Goal: Task Accomplishment & Management: Manage account settings

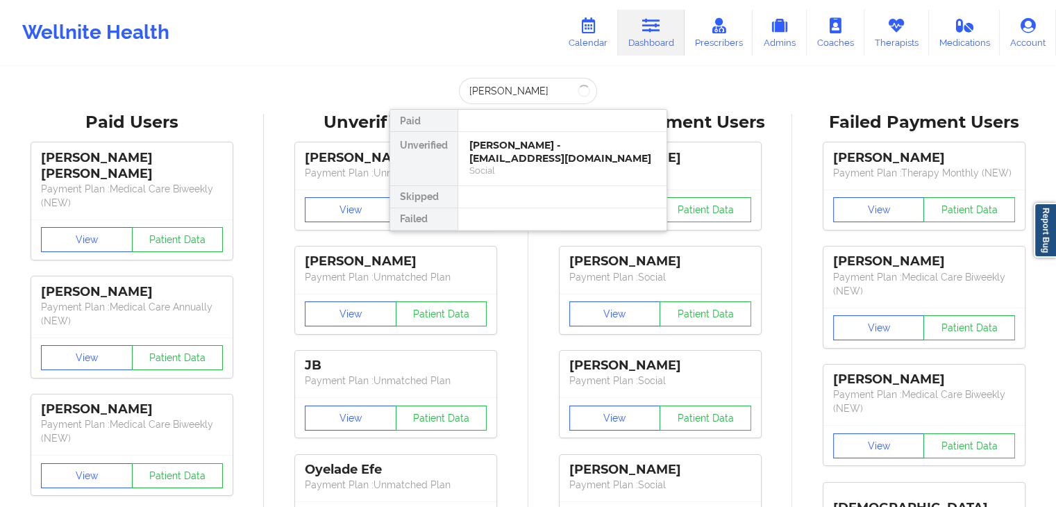
type input "[PERSON_NAME]"
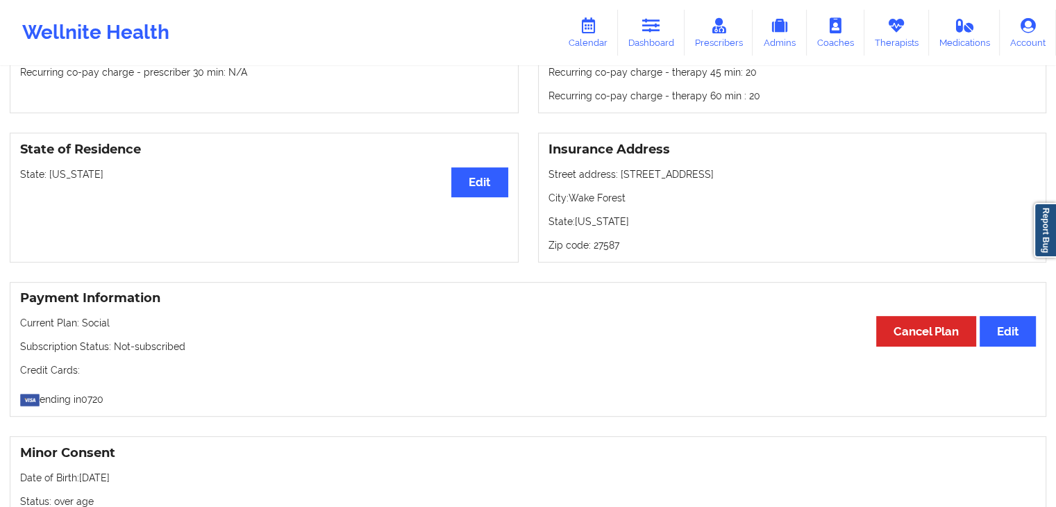
scroll to position [507, 0]
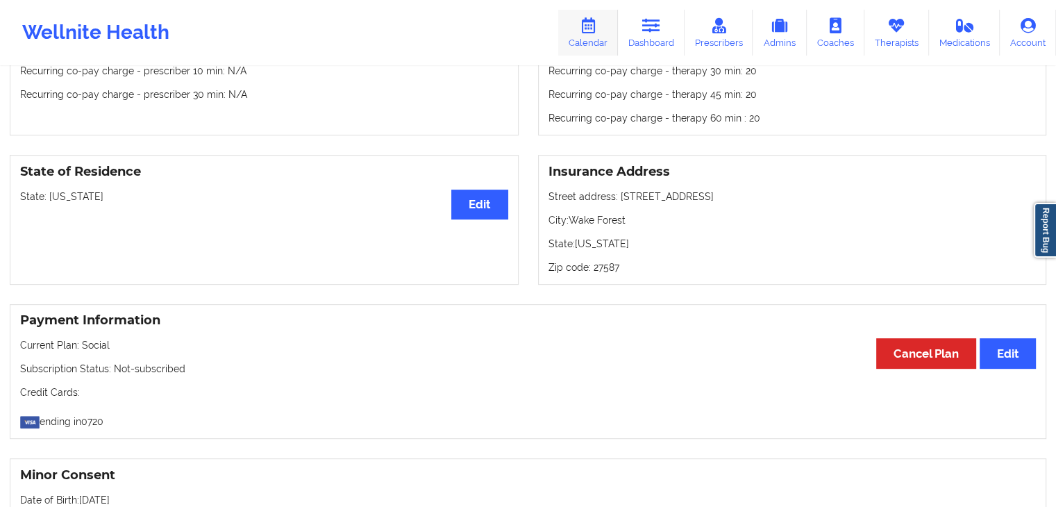
click at [603, 19] on link "Calendar" at bounding box center [588, 33] width 60 height 46
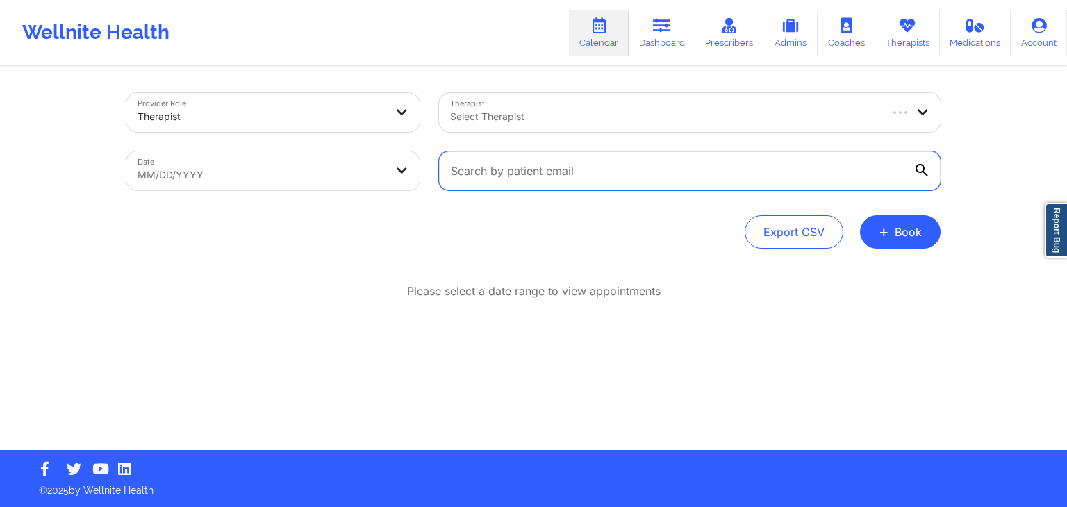
click at [603, 165] on input "text" at bounding box center [689, 170] width 501 height 39
paste input "[EMAIL_ADDRESS][DOMAIN_NAME]"
type input "[EMAIL_ADDRESS][DOMAIN_NAME]"
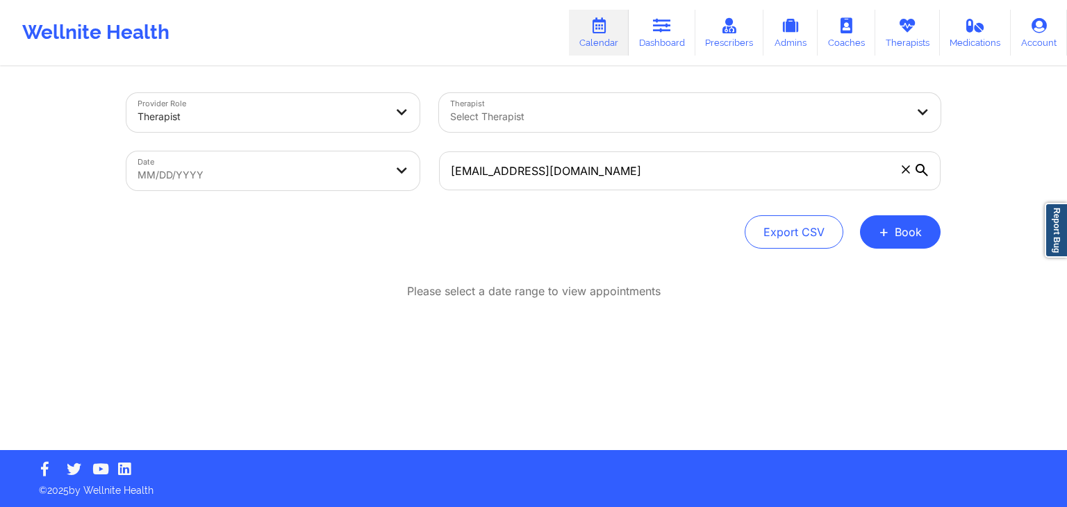
select select "2025-8"
select select "2025-9"
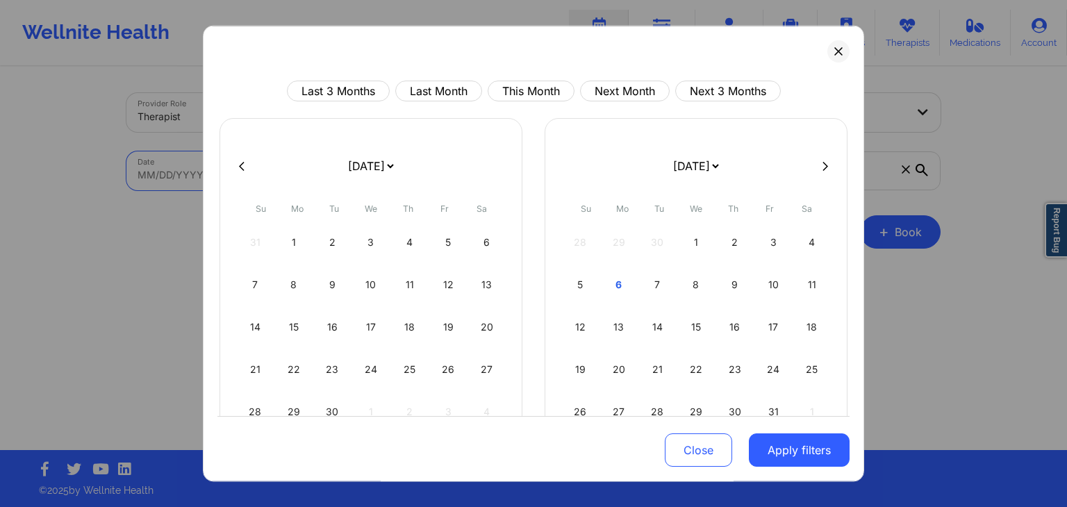
click at [380, 180] on body "Wellnite Health Calendar Dashboard Prescribers Admins Coaches Therapists Medica…" at bounding box center [533, 253] width 1067 height 507
click at [619, 365] on div "20" at bounding box center [619, 369] width 35 height 39
select select "2025-9"
select select "2025-10"
select select "2025-9"
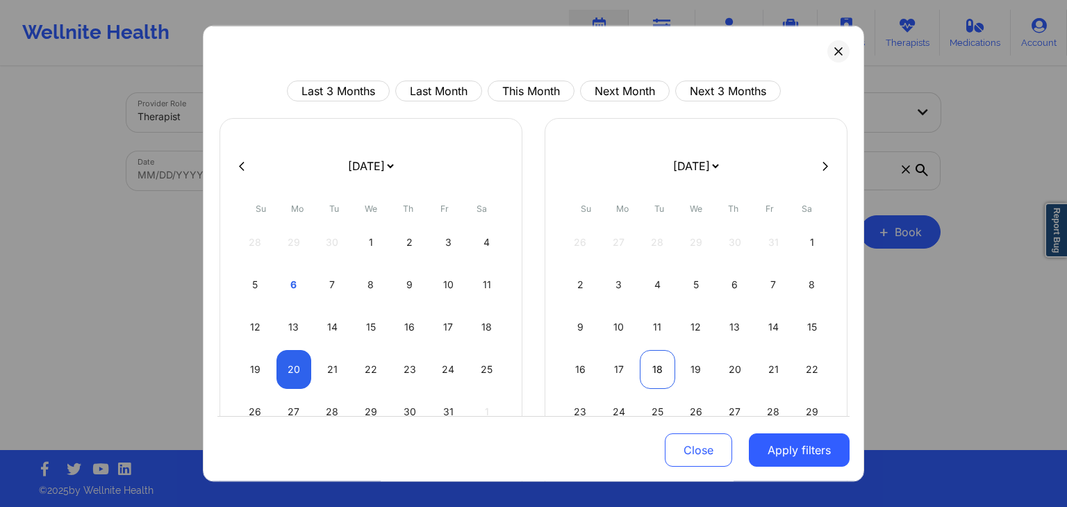
select select "2025-10"
select select "2025-9"
select select "2025-10"
click at [337, 370] on div "21" at bounding box center [332, 369] width 35 height 39
select select "2025-9"
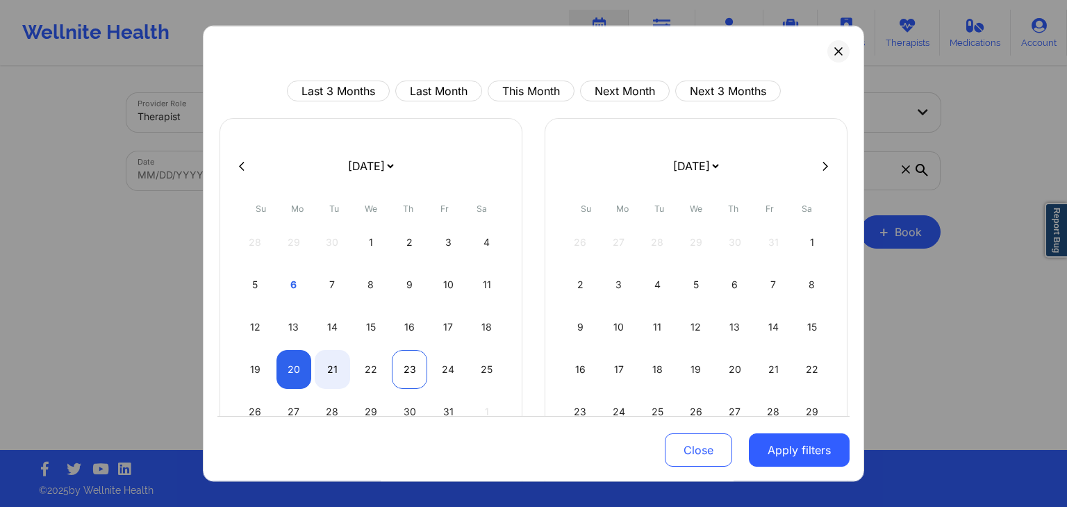
select select "2025-10"
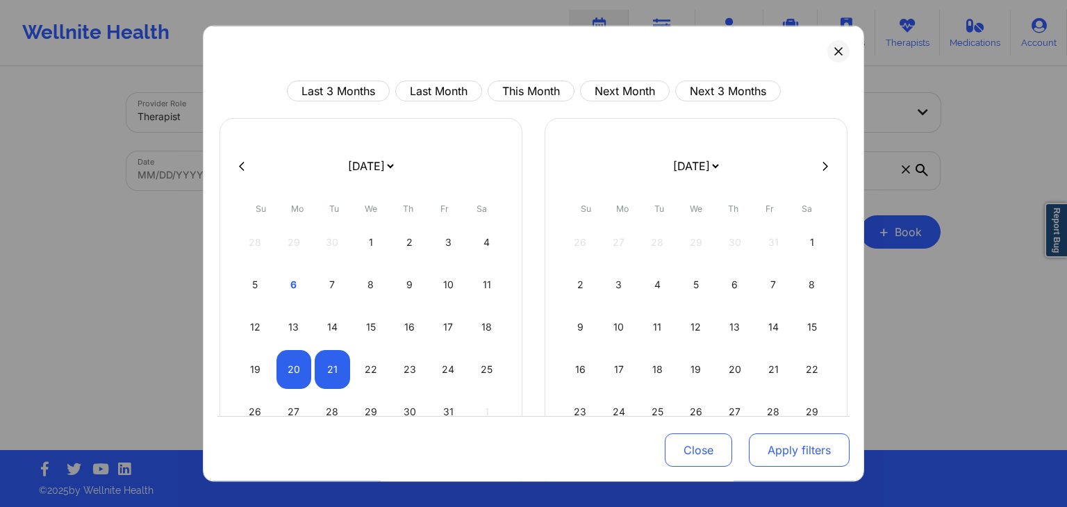
click at [768, 443] on button "Apply filters" at bounding box center [799, 450] width 101 height 33
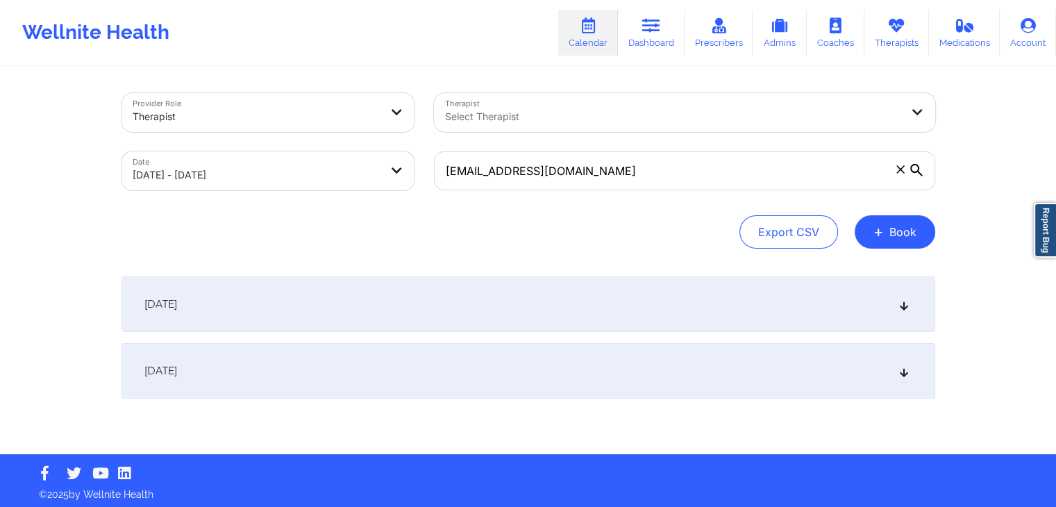
click at [651, 310] on div "[DATE]" at bounding box center [529, 304] width 814 height 56
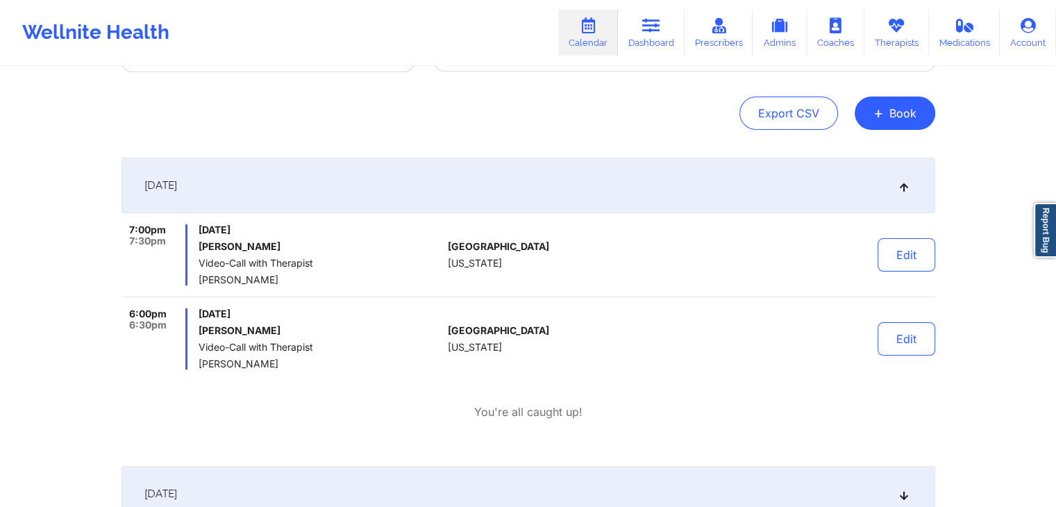
scroll to position [133, 0]
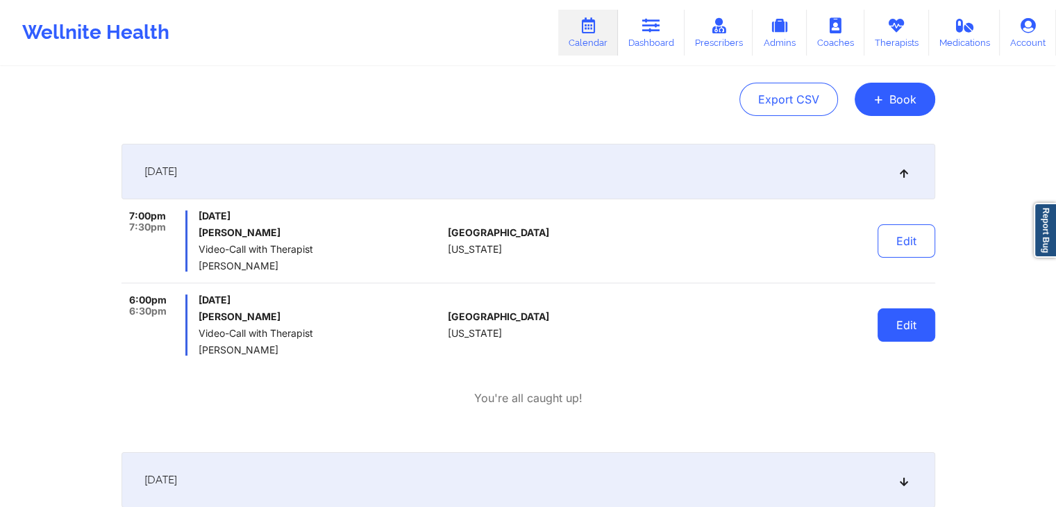
click at [913, 322] on button "Edit" at bounding box center [907, 324] width 58 height 33
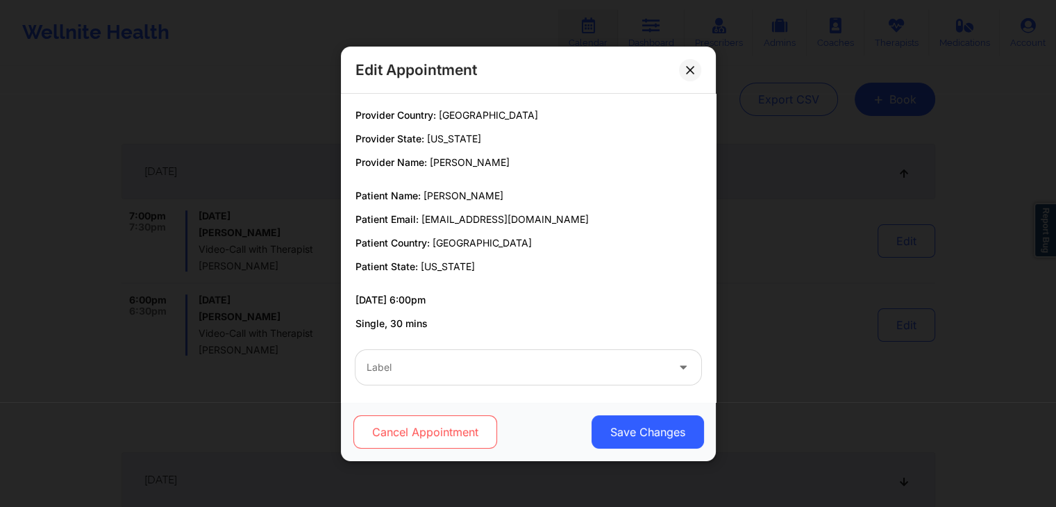
click at [436, 434] on button "Cancel Appointment" at bounding box center [425, 431] width 144 height 33
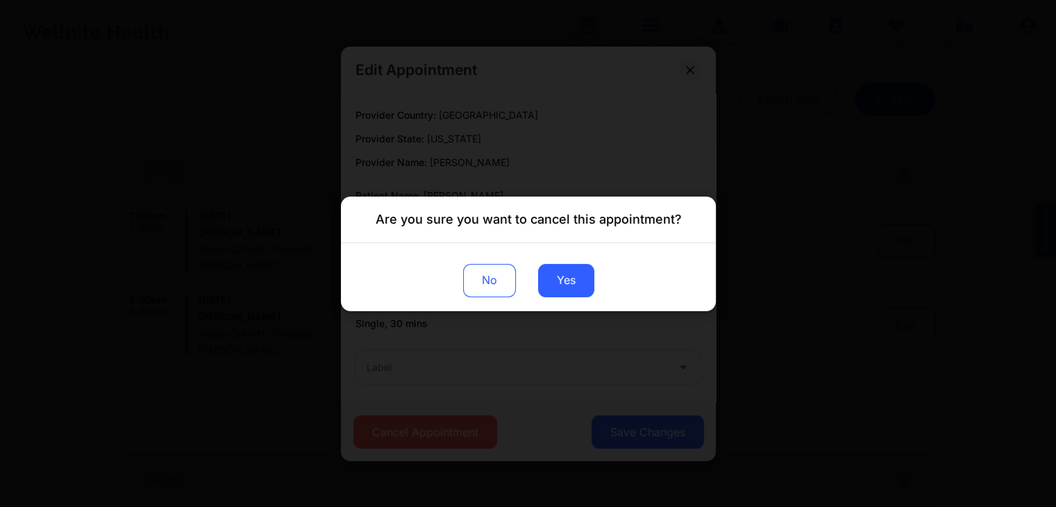
click at [558, 299] on div "No Yes" at bounding box center [528, 276] width 375 height 68
click at [558, 295] on button "Yes" at bounding box center [566, 279] width 56 height 33
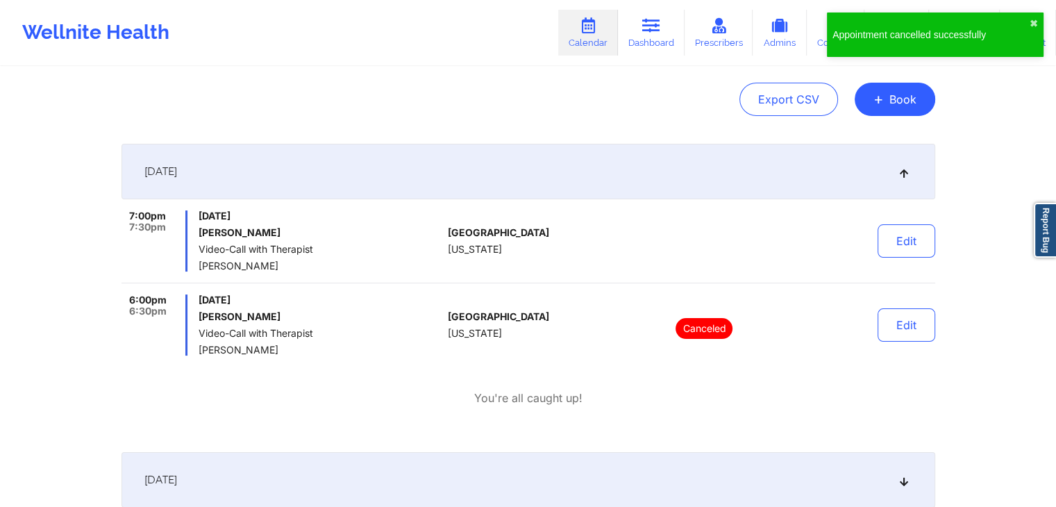
scroll to position [245, 0]
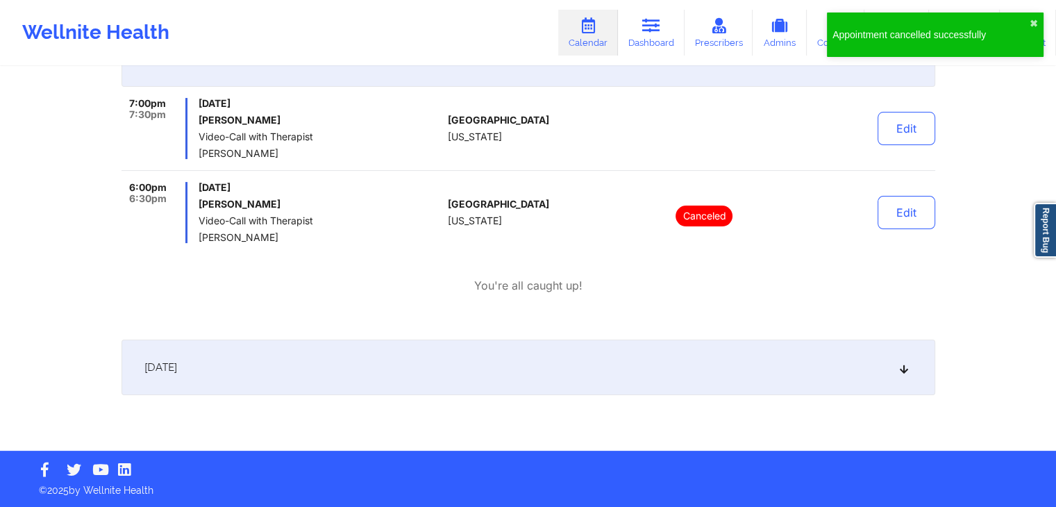
click at [363, 378] on div "[DATE]" at bounding box center [529, 368] width 814 height 56
